Goal: Task Accomplishment & Management: Use online tool/utility

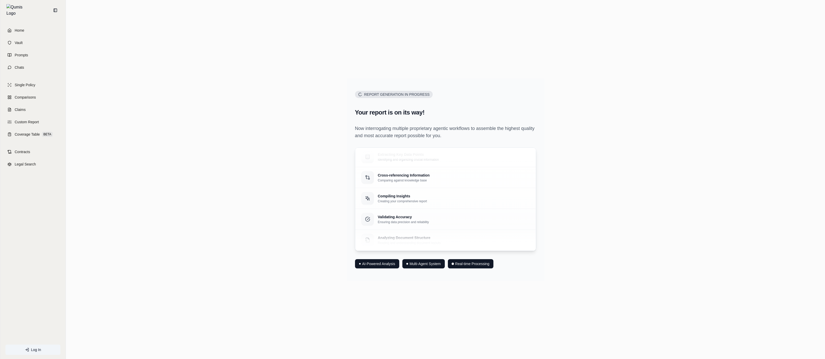
click at [696, 199] on div "Report Generation in Progress Your report is on its way! Now interrogating mult…" at bounding box center [445, 179] width 751 height 269
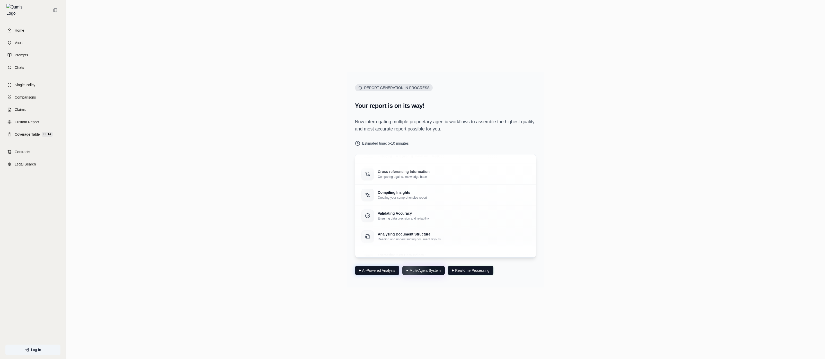
click at [279, 252] on div "Report Generation in Progress Your report is on its way! Now interrogating mult…" at bounding box center [445, 179] width 751 height 269
click at [387, 106] on h2 "Your report is on its way!" at bounding box center [445, 106] width 181 height 8
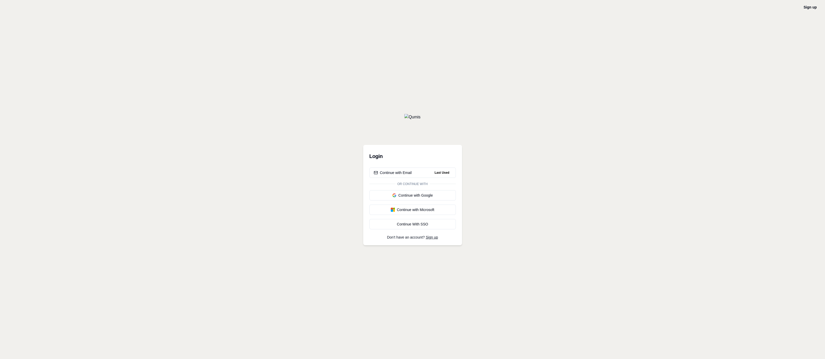
click at [431, 166] on div "Login Continue with Email Last Used Or continue with Continue with Google Conti…" at bounding box center [412, 195] width 99 height 100
click at [432, 169] on button "Continue with Email Last Used" at bounding box center [412, 172] width 86 height 10
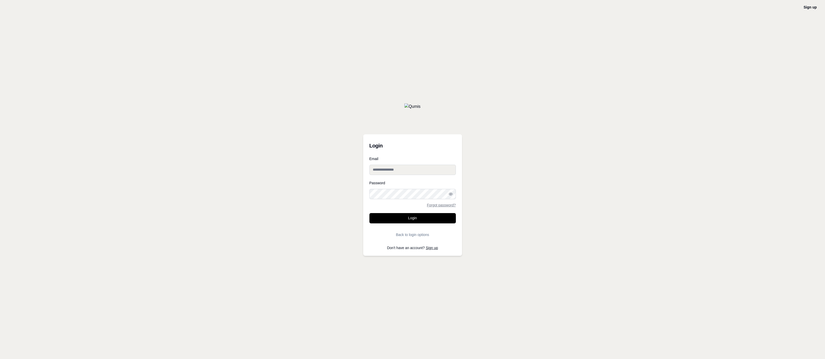
click at [429, 172] on input "Email" at bounding box center [412, 170] width 86 height 10
type input "**********"
click at [434, 219] on button "Login" at bounding box center [412, 218] width 86 height 10
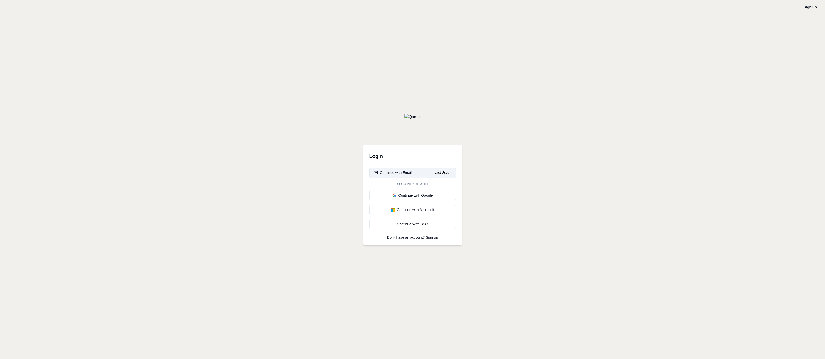
click at [438, 170] on html "Sign up Login Continue with Email Last Used Or continue with Continue with Goog…" at bounding box center [412, 179] width 825 height 359
click at [439, 172] on span "Last Used" at bounding box center [441, 173] width 19 height 6
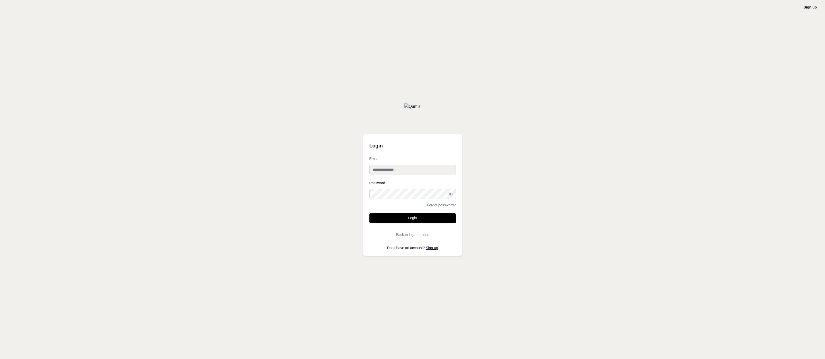
click at [439, 172] on input "Email" at bounding box center [412, 170] width 86 height 10
type input "**********"
click at [440, 220] on button "Login" at bounding box center [412, 218] width 86 height 10
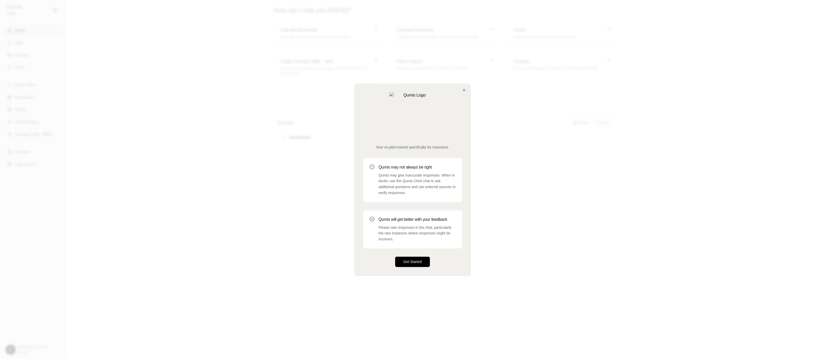
click at [410, 257] on button "Get Started" at bounding box center [412, 262] width 35 height 10
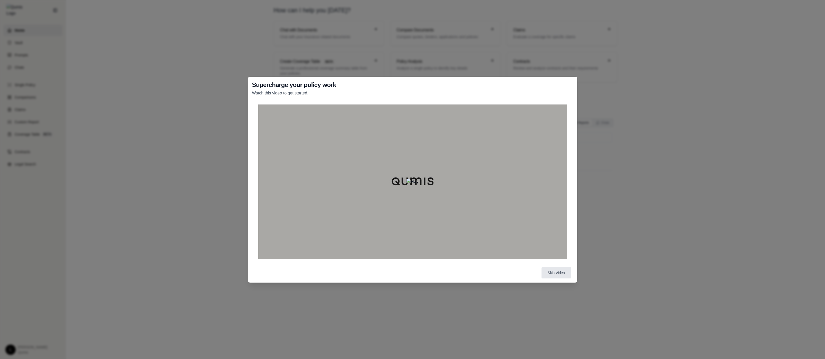
click at [638, 240] on div "Supercharge your policy work Watch this video to get started. Skip Video" at bounding box center [412, 179] width 825 height 359
click at [564, 272] on button "Skip Video" at bounding box center [557, 272] width 30 height 11
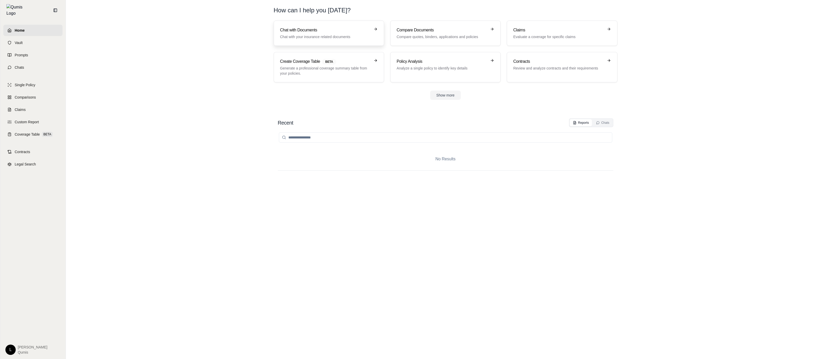
click at [320, 30] on h3 "Chat with Documents" at bounding box center [325, 30] width 90 height 6
click at [344, 68] on p "Generate a professional coverage summary table from your policies." at bounding box center [325, 71] width 90 height 10
click at [32, 51] on link "Prompts" at bounding box center [32, 54] width 59 height 11
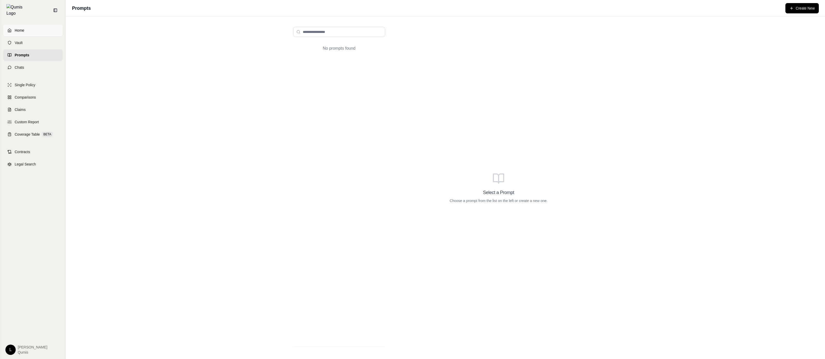
click at [43, 26] on link "Home" at bounding box center [32, 30] width 59 height 11
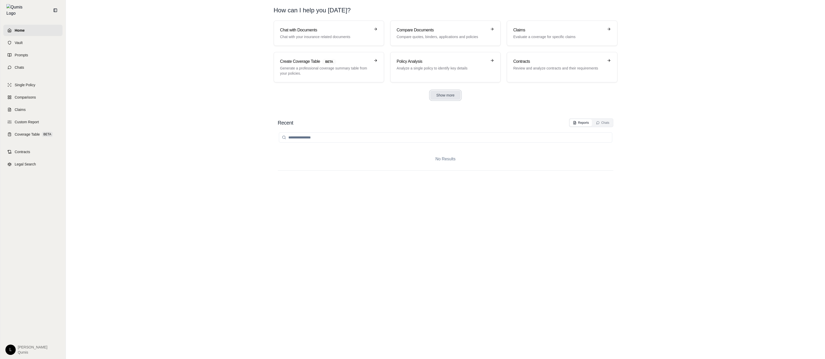
click at [441, 95] on button "Show more" at bounding box center [445, 95] width 31 height 9
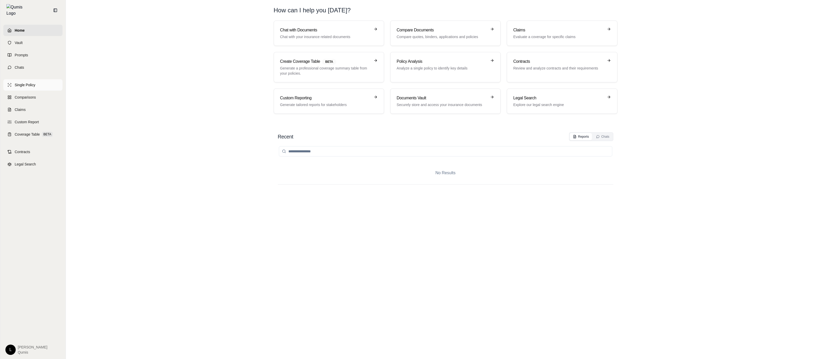
click at [43, 79] on link "Single Policy" at bounding box center [32, 84] width 59 height 11
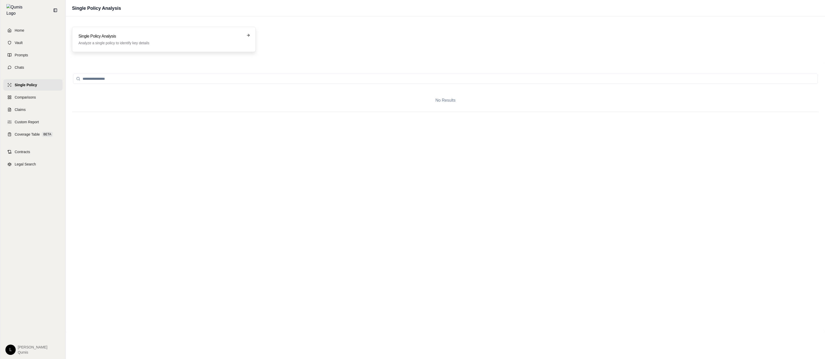
click at [138, 42] on p "Analyze a single policy to identify key details" at bounding box center [160, 42] width 164 height 5
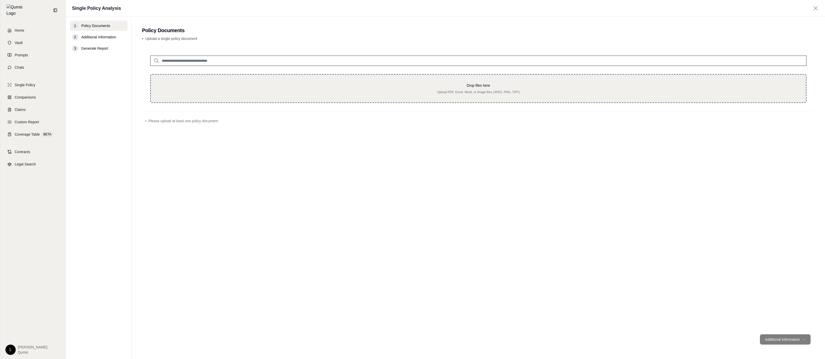
click at [311, 89] on div "Drop files here Upload PDF, Excel, Word, or Image files (JPEG, PNG, TIFF)" at bounding box center [478, 88] width 639 height 11
type input "**********"
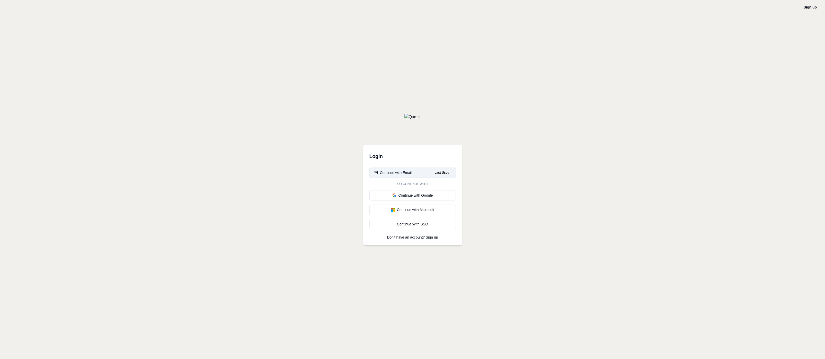
click at [429, 172] on button "Continue with Email Last Used" at bounding box center [412, 172] width 86 height 10
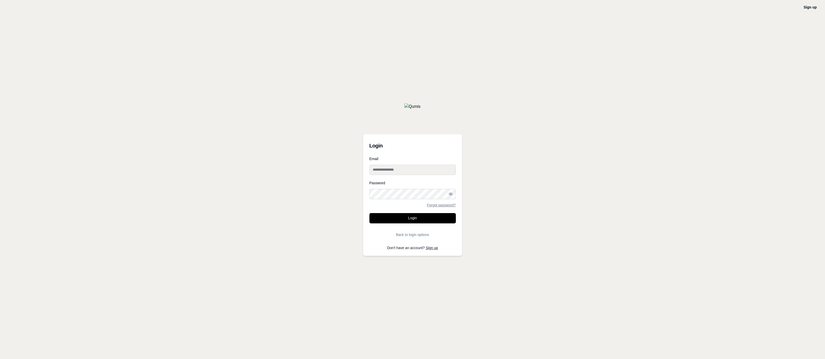
click at [430, 171] on input "Email" at bounding box center [412, 170] width 86 height 10
type input "**********"
click at [410, 217] on button "Login" at bounding box center [412, 218] width 86 height 10
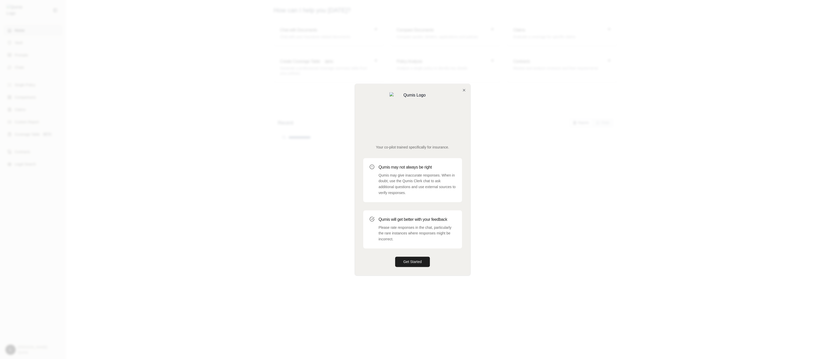
click at [545, 219] on div at bounding box center [412, 179] width 825 height 359
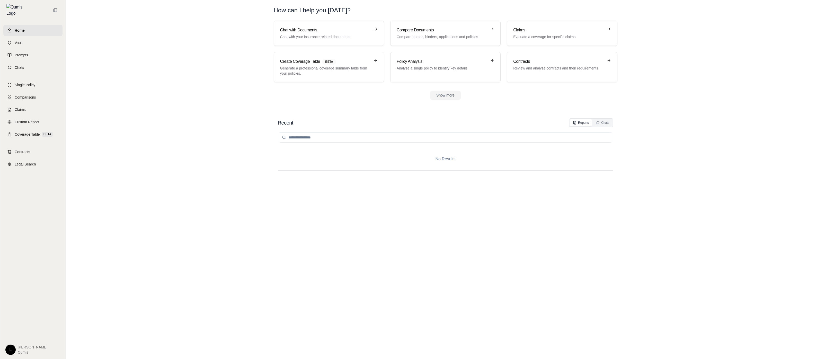
click at [484, 98] on div "Show more" at bounding box center [446, 95] width 344 height 9
click at [443, 94] on button "Show more" at bounding box center [445, 95] width 31 height 9
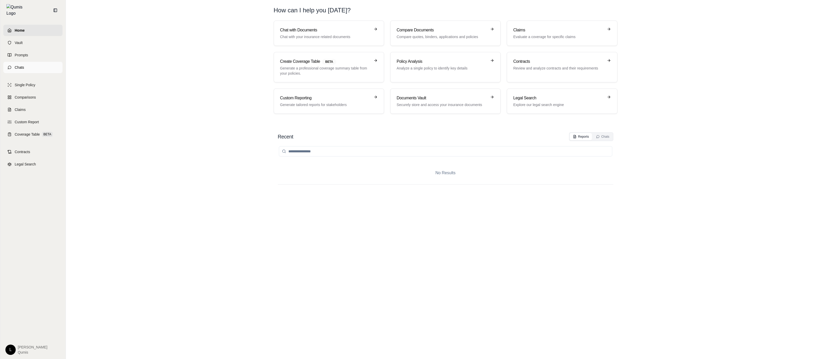
click at [42, 67] on link "Chats" at bounding box center [32, 67] width 59 height 11
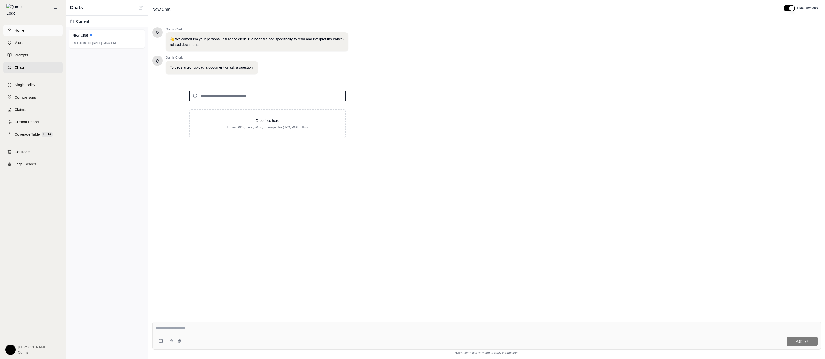
click at [49, 30] on link "Home" at bounding box center [32, 30] width 59 height 11
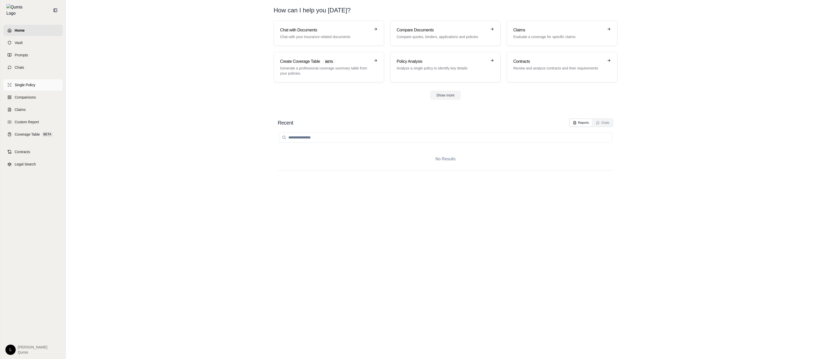
click at [50, 81] on link "Single Policy" at bounding box center [32, 84] width 59 height 11
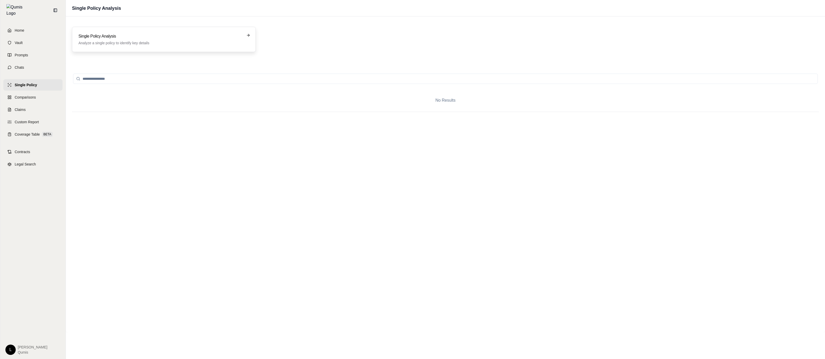
click at [198, 34] on h3 "Single Policy Analysis" at bounding box center [160, 36] width 164 height 6
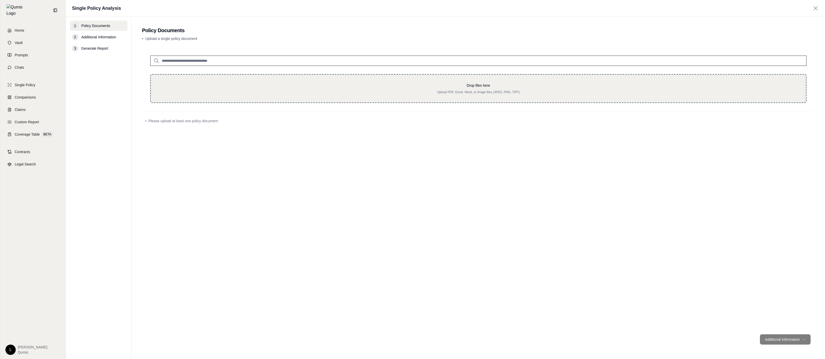
click at [380, 100] on div "Drop files here Upload PDF, Excel, Word, or Image files (JPEG, PNG, TIFF)" at bounding box center [478, 88] width 656 height 29
click at [242, 100] on div "Drop files here Upload PDF, Excel, Word, or Image files (JPEG, PNG, TIFF)" at bounding box center [478, 88] width 656 height 29
click at [478, 88] on div "Drop files here Upload PDF, Excel, Word, or Image files (JPEG, PNG, TIFF)" at bounding box center [478, 88] width 639 height 11
click at [437, 83] on p "Drop files here" at bounding box center [478, 85] width 639 height 5
type input "**********"
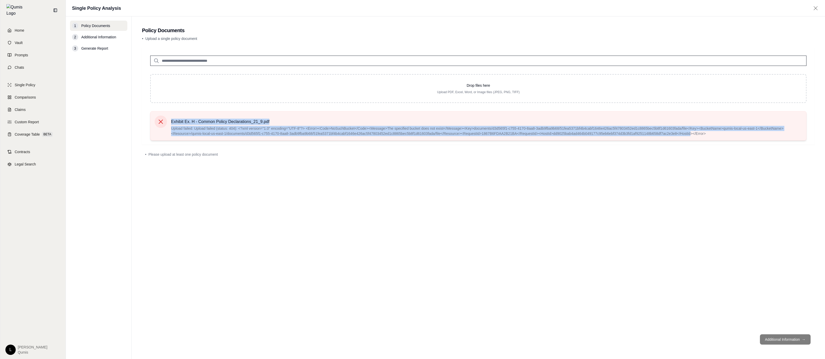
drag, startPoint x: 170, startPoint y: 121, endPoint x: 690, endPoint y: 134, distance: 520.4
click at [690, 134] on div "Exhibit Ex. H - Common Policy Declarations_21_9.pdf Upload failed: Upload faile…" at bounding box center [479, 126] width 648 height 21
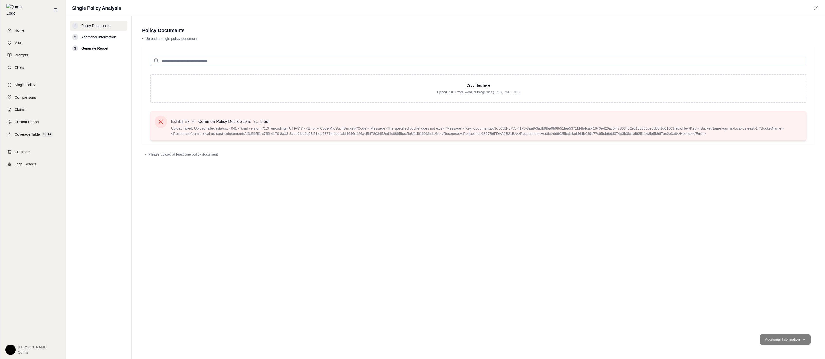
click at [721, 137] on div "Exhibit Ex. H - Common Policy Declarations_21_9.pdf Upload failed: Upload faile…" at bounding box center [478, 125] width 656 height 29
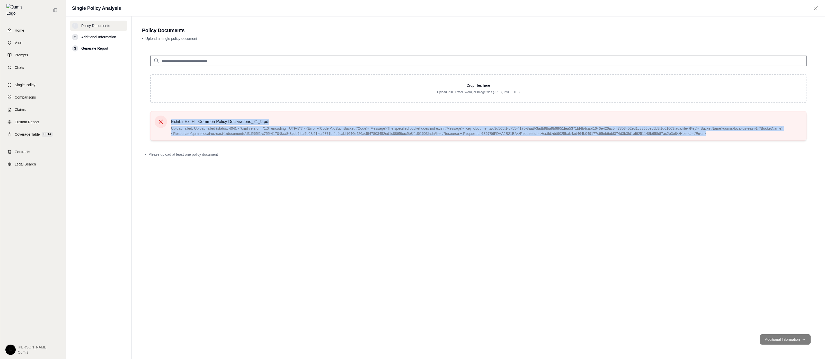
drag, startPoint x: 721, startPoint y: 134, endPoint x: 205, endPoint y: 117, distance: 517.2
click at [205, 117] on div "Exhibit Ex. H - Common Policy Declarations_21_9.pdf Upload failed: Upload faile…" at bounding box center [486, 126] width 631 height 21
copy div "Exhibit Ex. H - Common Policy Declarations_21_9.pdf Upload failed: Upload faile…"
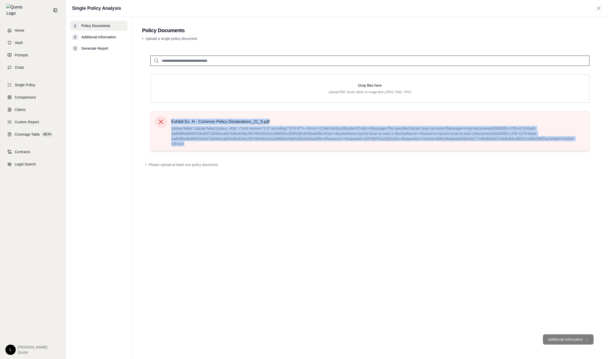
copy div "Exhibit Ex. H - Common Policy Declarations_21_9.pdf Upload failed: Upload faile…"
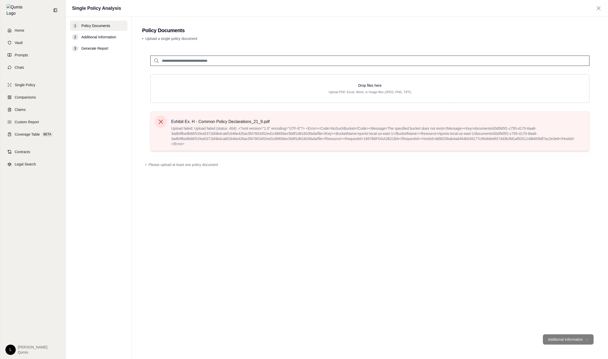
click at [382, 150] on div "Exhibit Ex. H - Common Policy Declarations_21_9.pdf Upload failed: Upload faile…" at bounding box center [369, 131] width 439 height 40
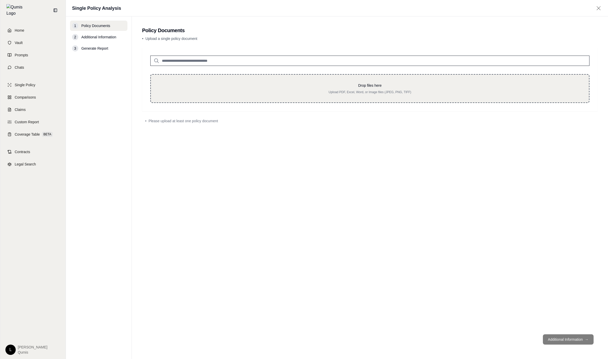
click at [294, 97] on div "Drop files here Upload PDF, Excel, Word, or Image files (JPEG, PNG, TIFF)" at bounding box center [369, 88] width 439 height 29
type input "**********"
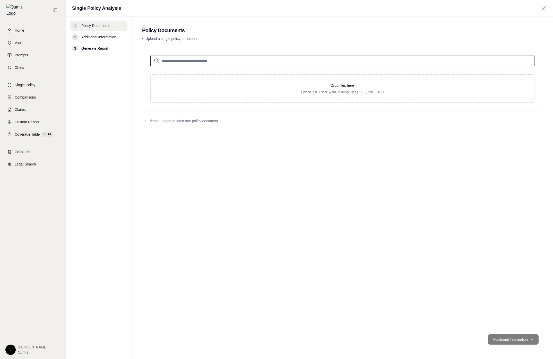
click at [383, 86] on p "Drop files here" at bounding box center [342, 85] width 366 height 5
type input "**********"
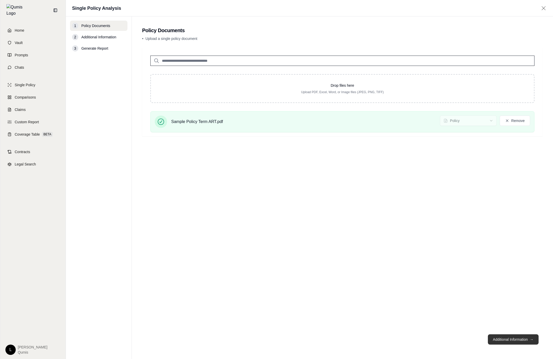
click at [514, 341] on button "Additional Information →" at bounding box center [513, 339] width 51 height 10
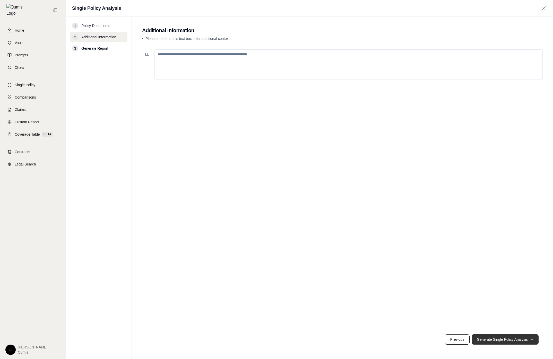
click at [515, 338] on button "Generate Single Policy Analysis →" at bounding box center [504, 339] width 67 height 10
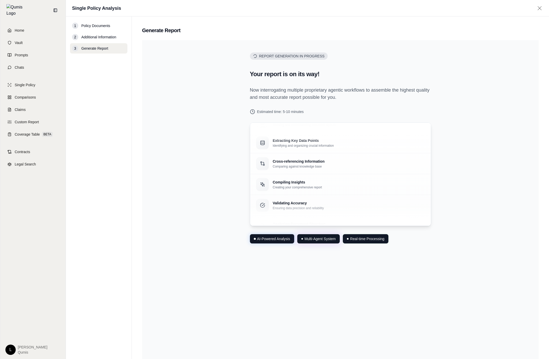
click at [538, 8] on icon at bounding box center [539, 8] width 6 height 5
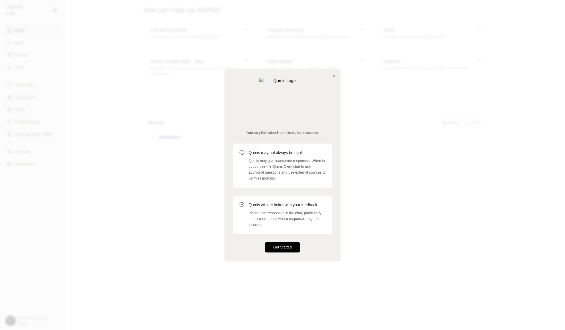
click at [291, 242] on button "Get Started" at bounding box center [282, 247] width 35 height 10
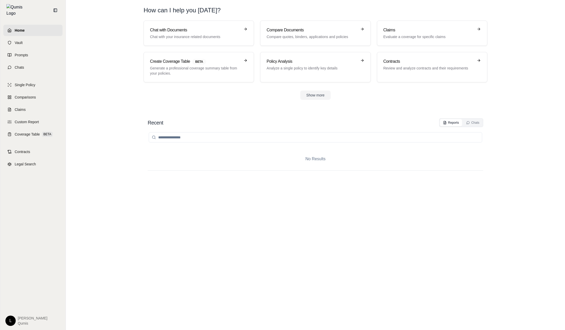
click at [306, 211] on div "No Results" at bounding box center [315, 223] width 335 height 193
click at [46, 79] on link "Single Policy" at bounding box center [32, 84] width 59 height 11
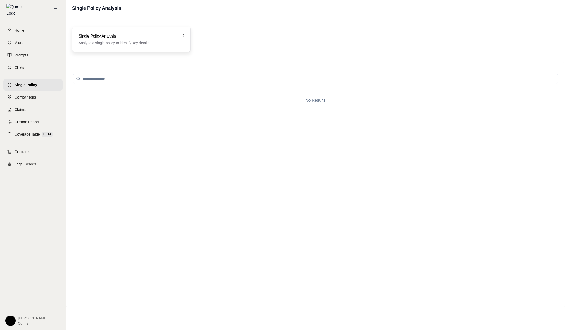
click at [129, 44] on p "Analyze a single policy to identify key details" at bounding box center [127, 42] width 99 height 5
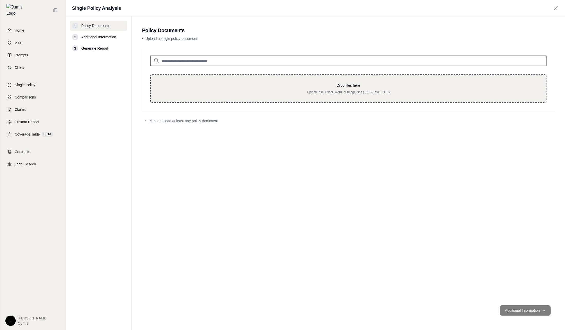
click at [210, 90] on div "Drop files here Upload PDF, Excel, Word, or Image files (JPEG, PNG, TIFF)" at bounding box center [348, 88] width 379 height 11
type input "**********"
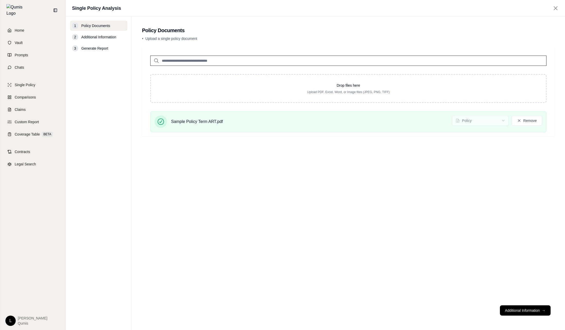
click at [523, 304] on footer "Additional Information →" at bounding box center [348, 310] width 413 height 19
click at [526, 307] on button "Additional Information →" at bounding box center [525, 310] width 51 height 10
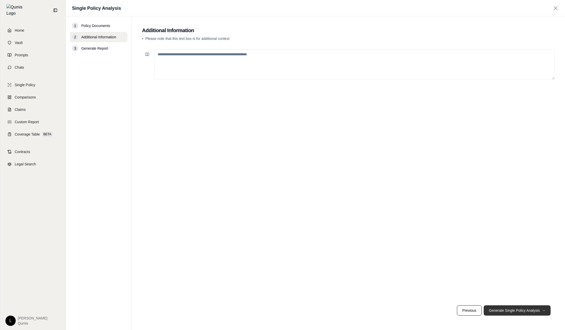
click at [526, 308] on button "Generate Single Policy Analysis →" at bounding box center [517, 310] width 67 height 10
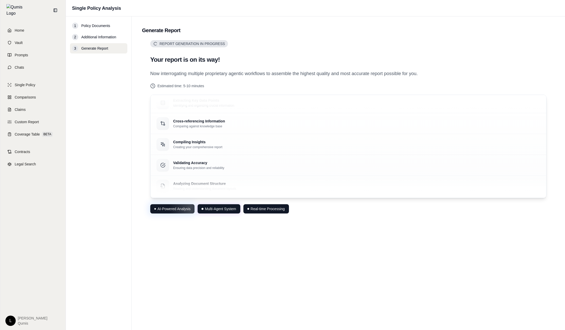
click at [515, 269] on div "Report Generation in Progress Your report is on its way! Now interrogating mult…" at bounding box center [348, 175] width 413 height 271
click at [408, 270] on div "Report Generation in Progress Your report is on its way! Now interrogating mult…" at bounding box center [348, 175] width 413 height 271
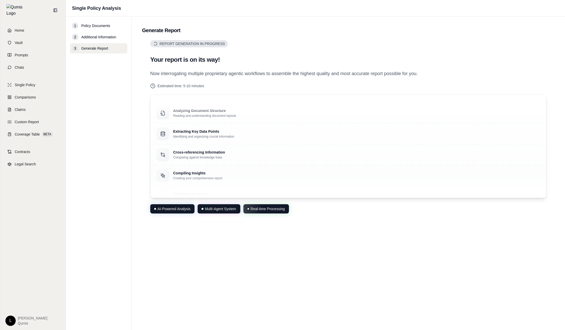
click at [414, 266] on div "Report Generation in Progress Your report is on its way! Now interrogating mult…" at bounding box center [348, 175] width 413 height 271
click at [535, 255] on div "Report Generation in Progress Your report is on its way! Now interrogating mult…" at bounding box center [348, 175] width 413 height 271
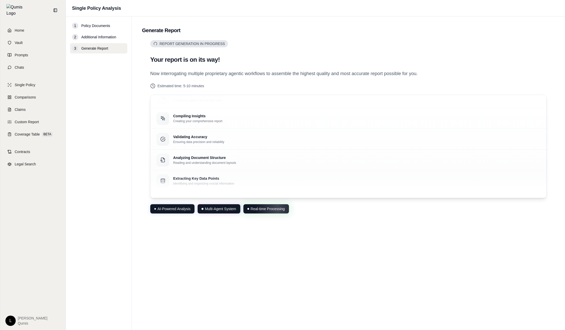
click at [273, 267] on div "Report Generation in Progress Your report is on its way! Now interrogating mult…" at bounding box center [348, 175] width 413 height 271
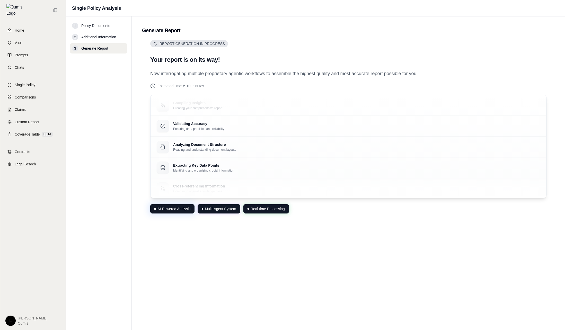
click at [282, 269] on div "Report Generation in Progress Your report is on its way! Now interrogating mult…" at bounding box center [348, 175] width 413 height 271
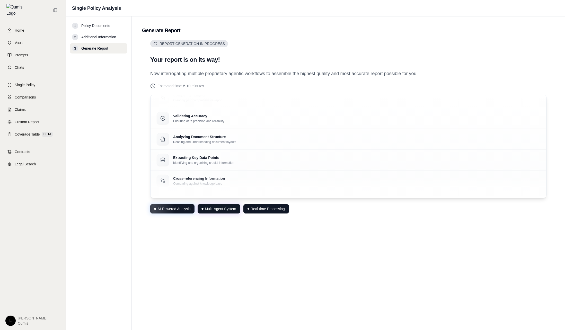
click at [288, 270] on div "Report Generation in Progress Your report is on its way! Now interrogating mult…" at bounding box center [348, 175] width 413 height 271
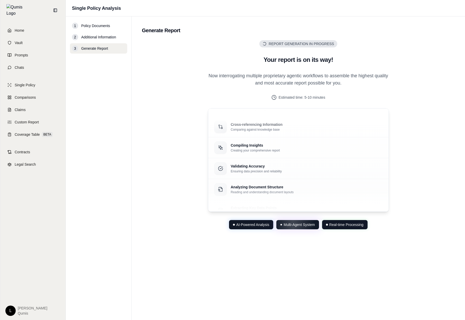
click at [432, 299] on div "Report Generation in Progress Your report is on its way! Now interrogating mult…" at bounding box center [298, 170] width 313 height 261
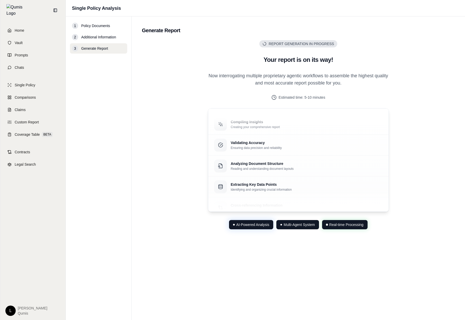
click at [437, 267] on div "Report Generation in Progress Your report is on its way! Now interrogating mult…" at bounding box center [298, 170] width 313 height 261
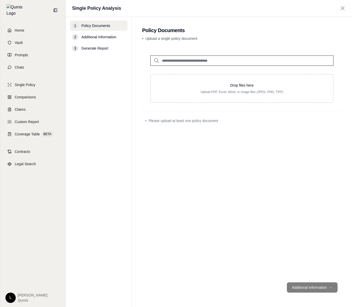
click at [239, 129] on div "Drop files here Upload PDF, Excel, Word, or Image files (JPEG, PNG, TIFF) • Ple…" at bounding box center [241, 162] width 199 height 231
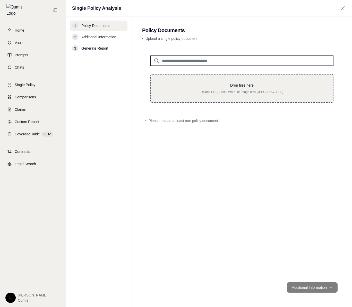
click at [266, 99] on div "Drop files here Upload PDF, Excel, Word, or Image files (JPEG, PNG, TIFF)" at bounding box center [241, 88] width 183 height 29
type input "**********"
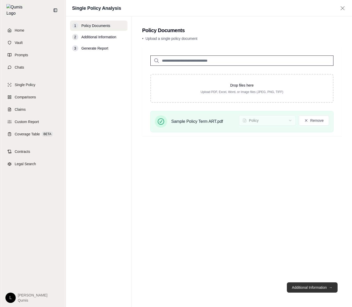
click at [323, 288] on button "Additional Information →" at bounding box center [312, 288] width 51 height 10
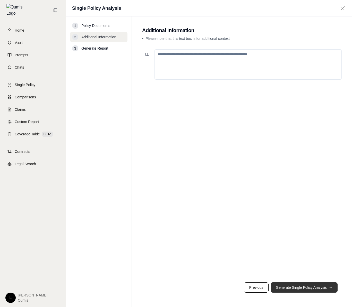
click at [323, 288] on button "Generate Single Policy Analysis →" at bounding box center [303, 288] width 67 height 10
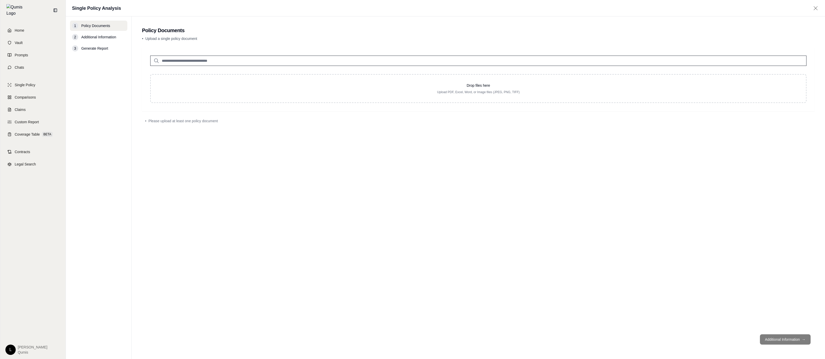
click at [692, 155] on div "Drop files here Upload PDF, Excel, Word, or Image files (JPEG, PNG, TIFF) • Ple…" at bounding box center [478, 188] width 673 height 283
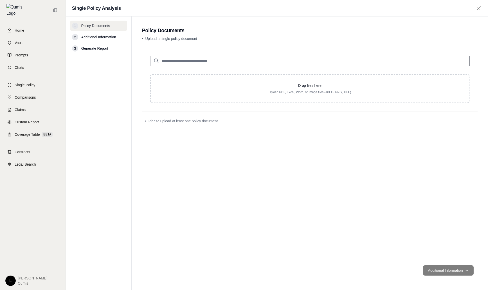
click at [293, 126] on div "• Please upload at least one policy document" at bounding box center [310, 120] width 336 height 11
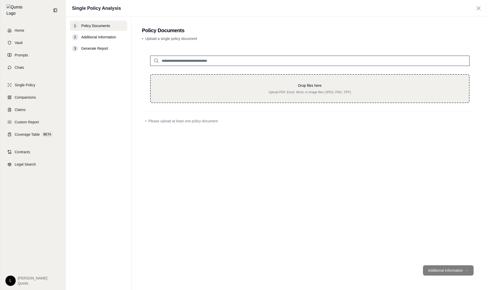
click at [307, 89] on div "Drop files here Upload PDF, Excel, Word, or Image files (JPEG, PNG, TIFF)" at bounding box center [310, 88] width 302 height 11
type input "**********"
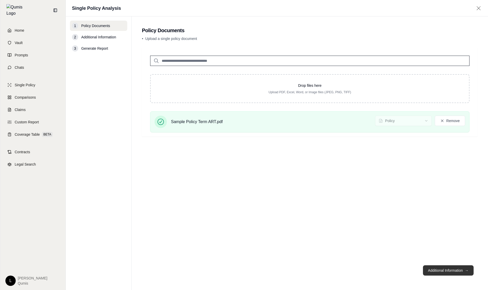
click at [460, 272] on button "Additional Information →" at bounding box center [448, 270] width 51 height 10
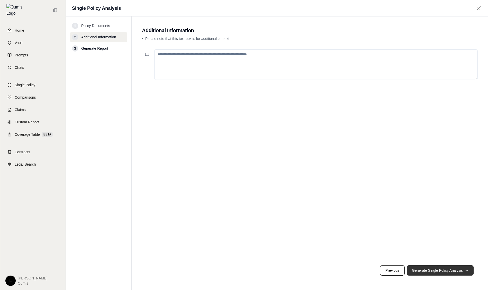
click at [460, 272] on button "Generate Single Policy Analysis →" at bounding box center [440, 270] width 67 height 10
